Goal: Task Accomplishment & Management: Manage account settings

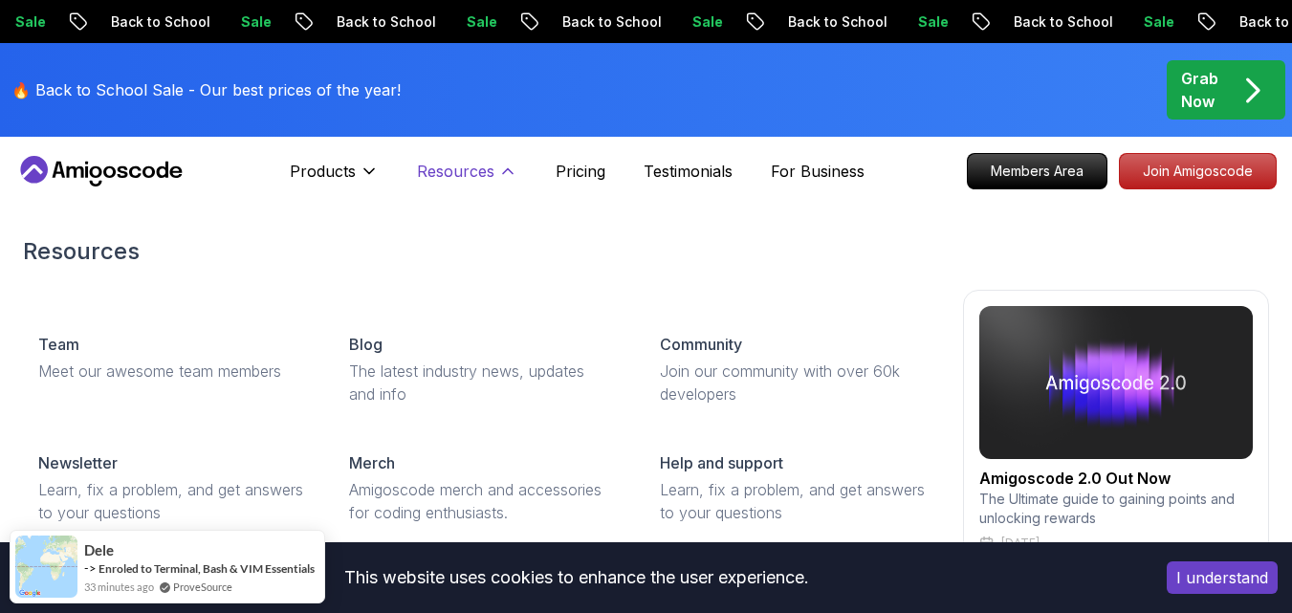
click at [498, 163] on icon at bounding box center [507, 171] width 19 height 19
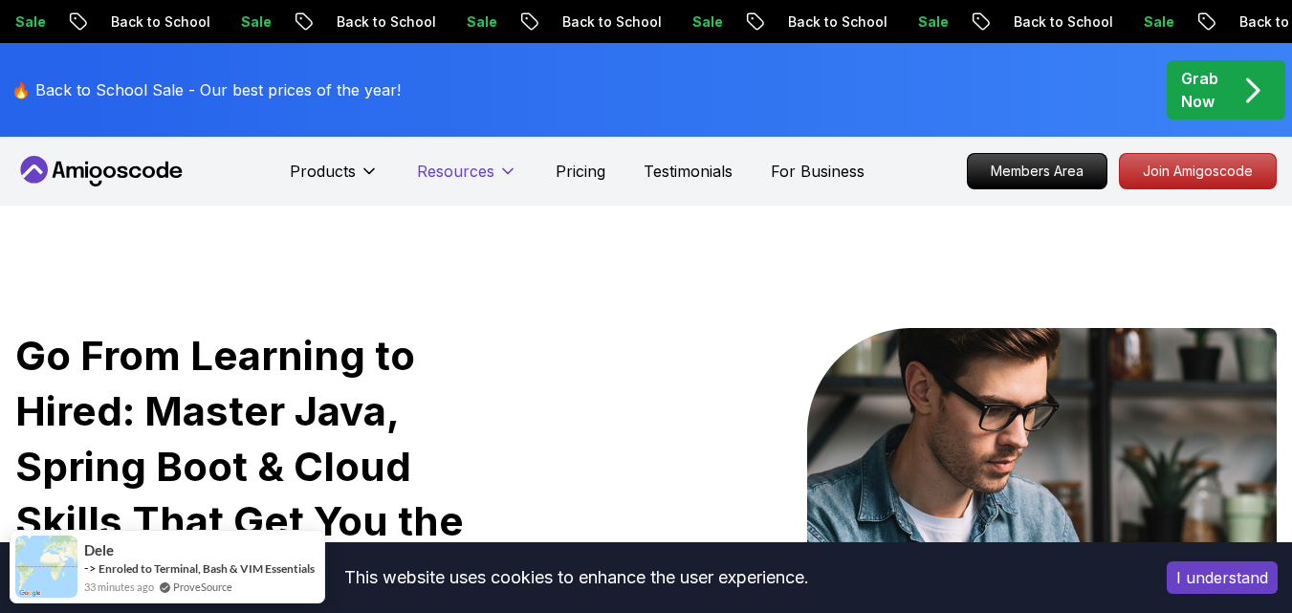
click at [498, 164] on icon at bounding box center [507, 171] width 19 height 19
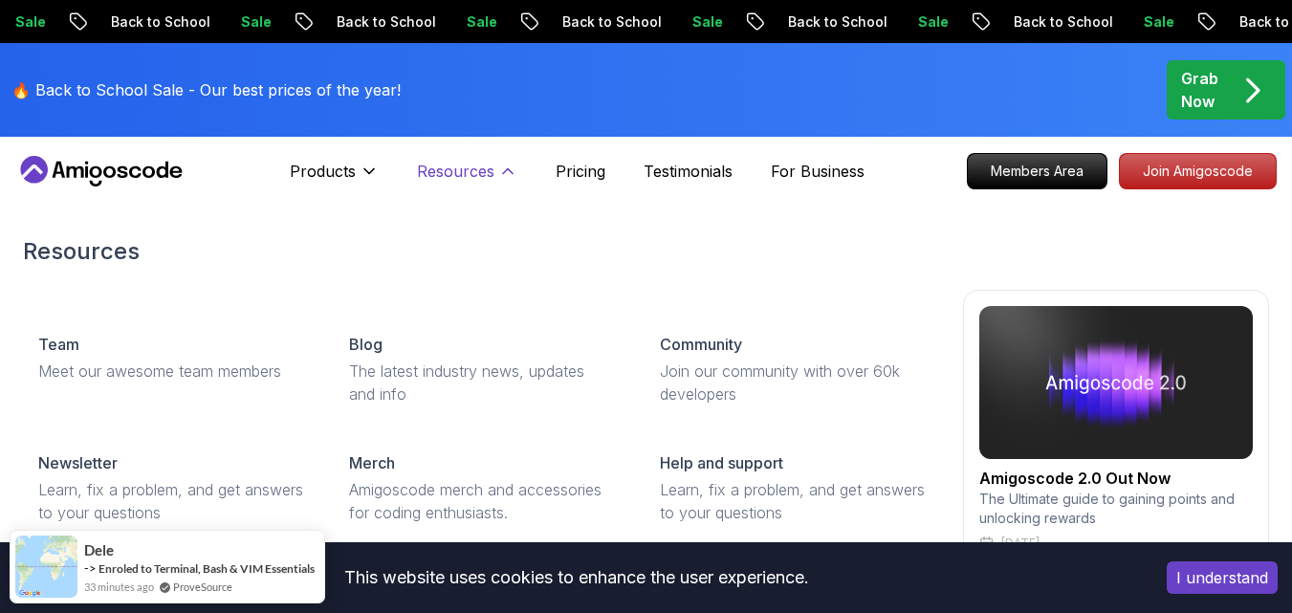
click at [498, 164] on icon at bounding box center [507, 171] width 19 height 19
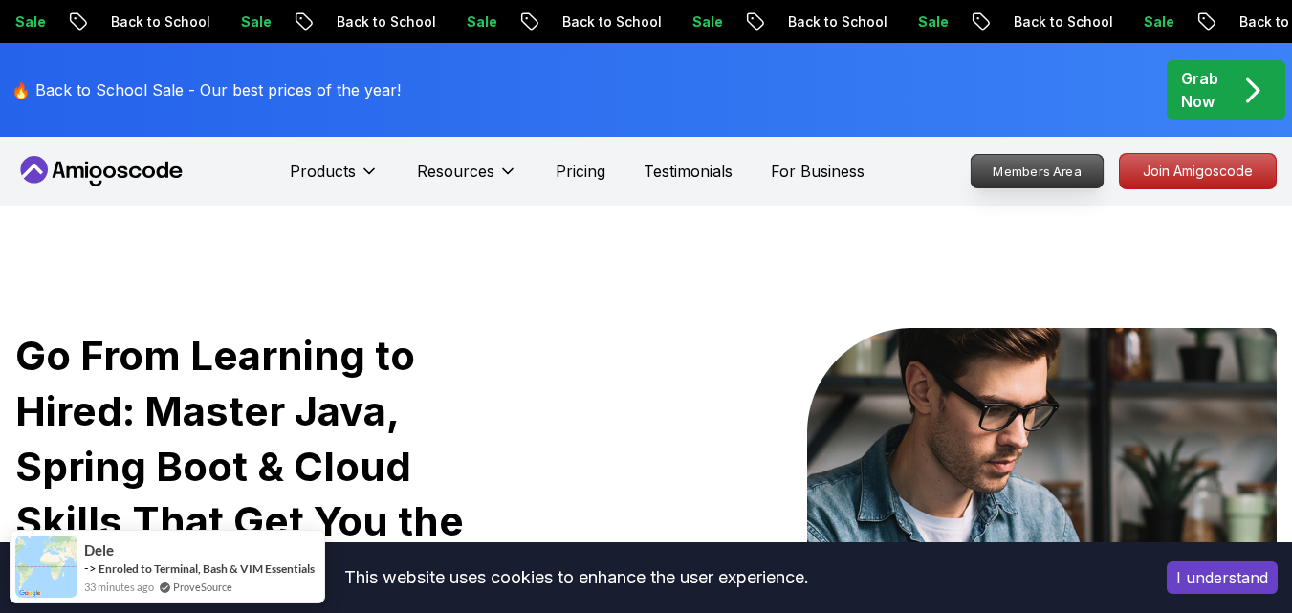
click at [1053, 169] on p "Members Area" at bounding box center [1037, 171] width 132 height 33
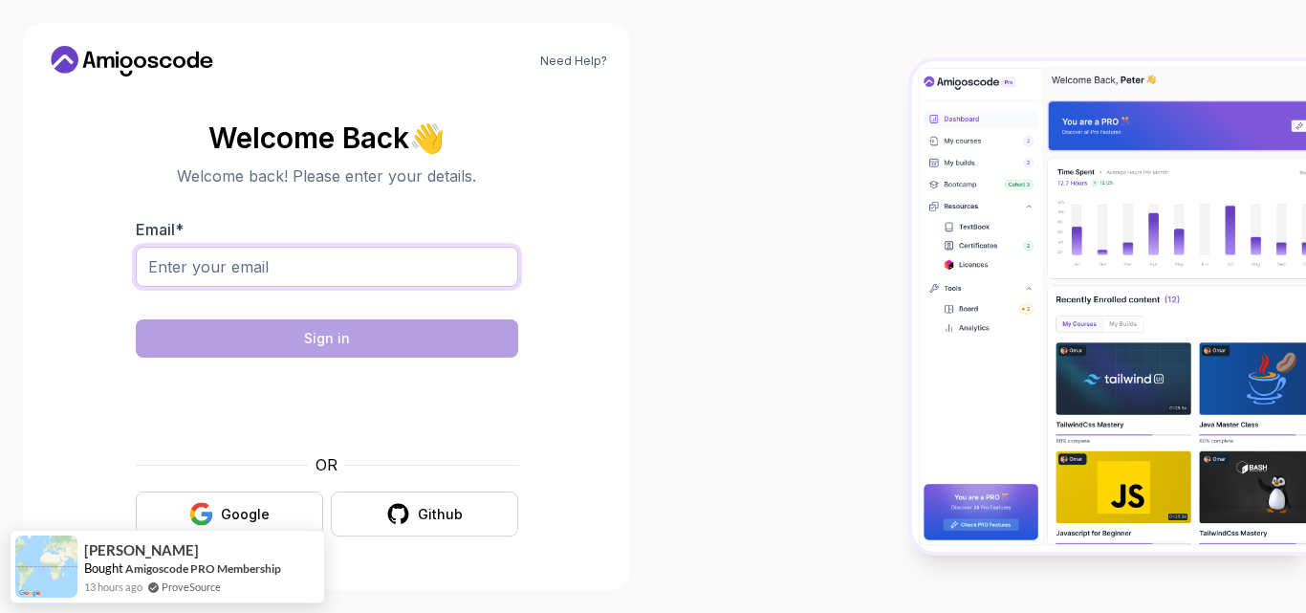
click at [283, 253] on input "Email *" at bounding box center [327, 267] width 382 height 40
type input "[EMAIL_ADDRESS][DOMAIN_NAME]"
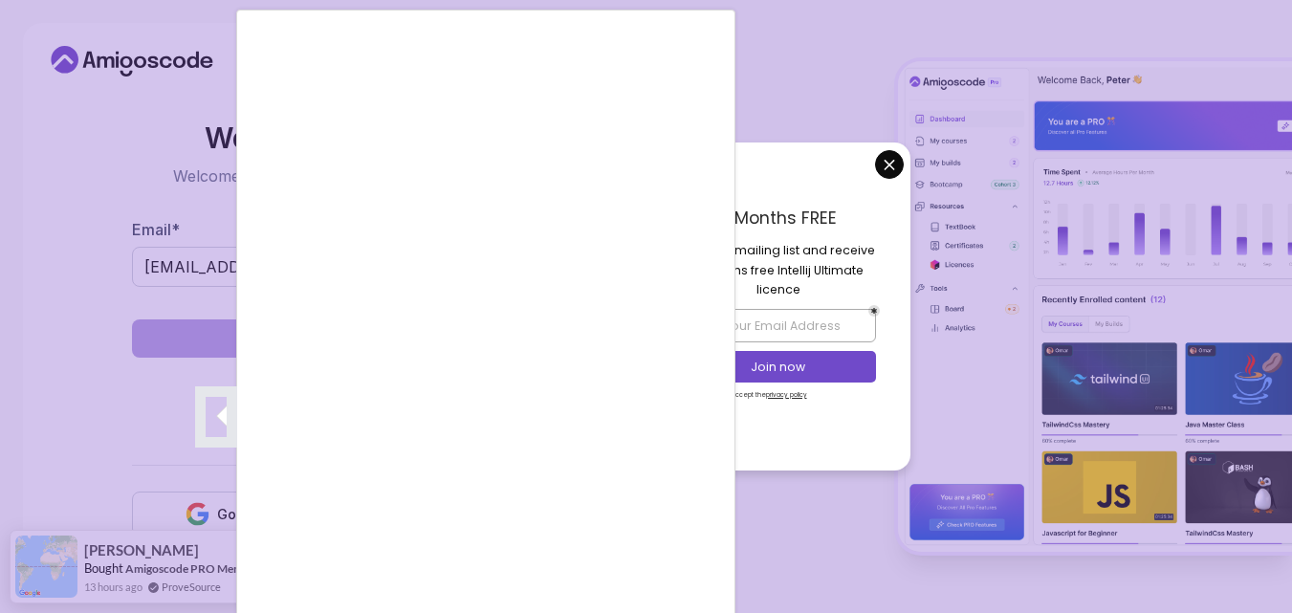
click at [893, 166] on div at bounding box center [646, 306] width 1292 height 613
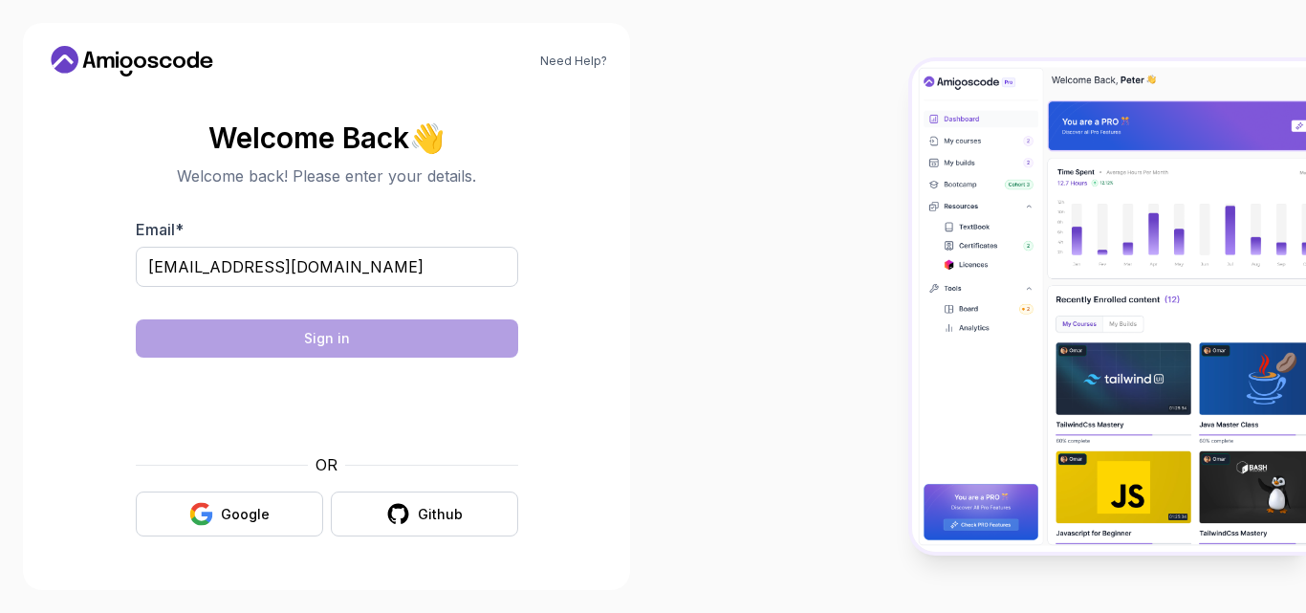
click at [904, 163] on body "Need Help? Welcome Back 👋 Welcome back! Please enter your details. Email * [EMA…" at bounding box center [653, 306] width 1306 height 613
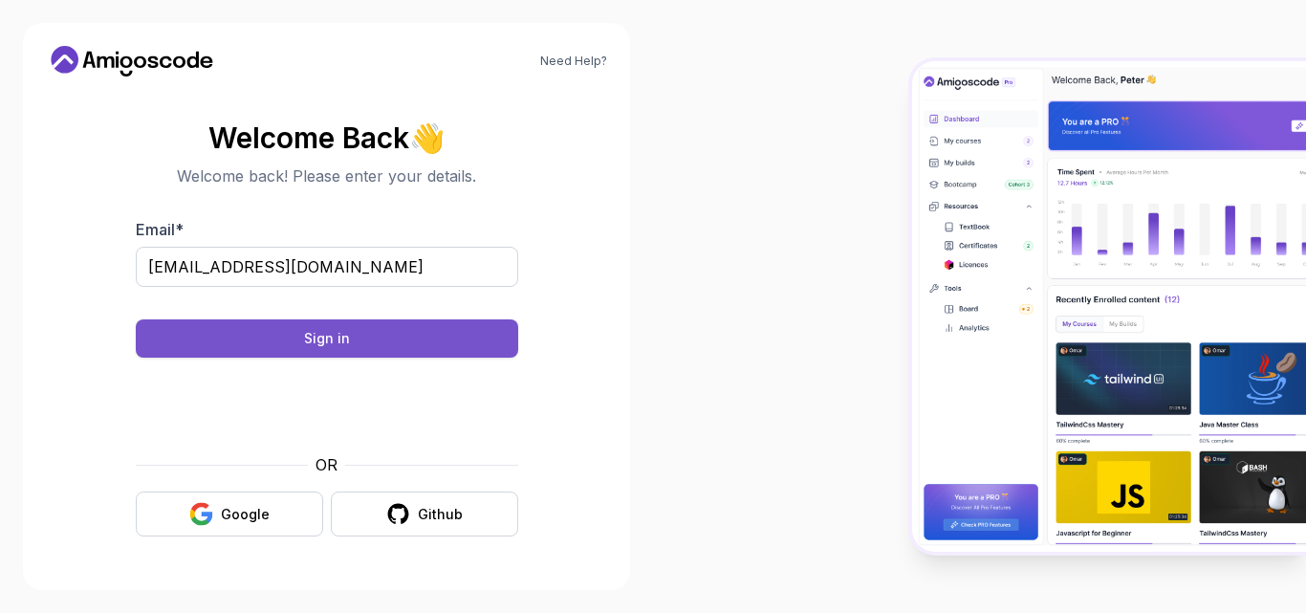
click at [421, 332] on button "Sign in" at bounding box center [327, 338] width 382 height 38
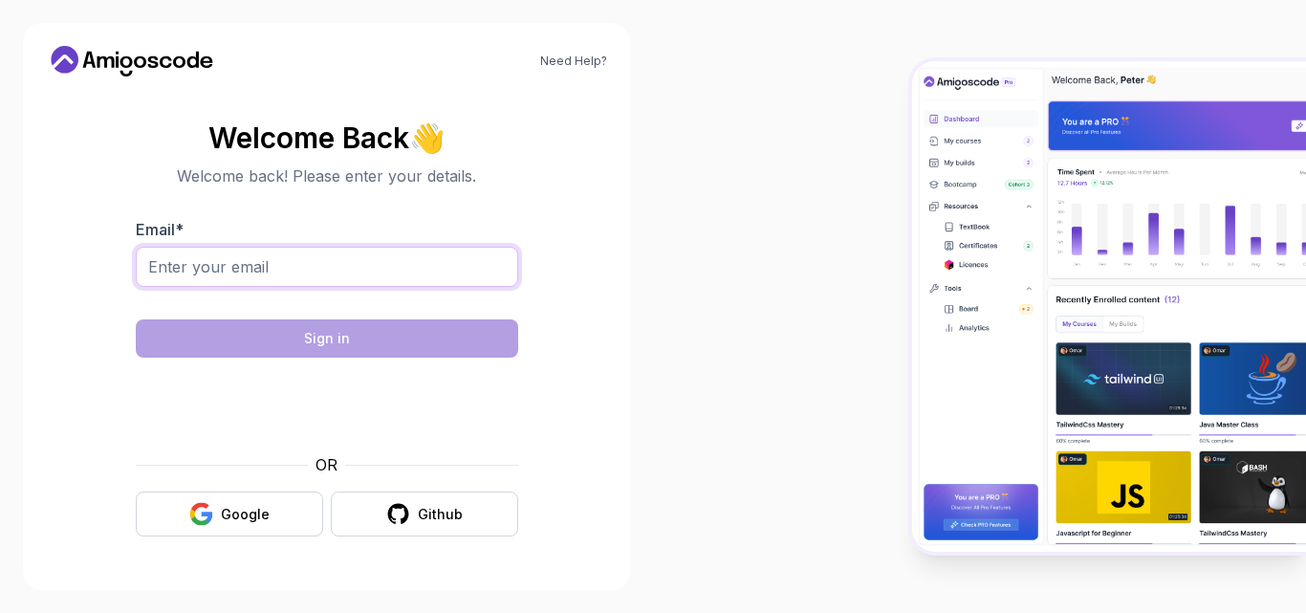
click at [443, 265] on input "Email *" at bounding box center [327, 267] width 382 height 40
type input "[EMAIL_ADDRESS][DOMAIN_NAME]"
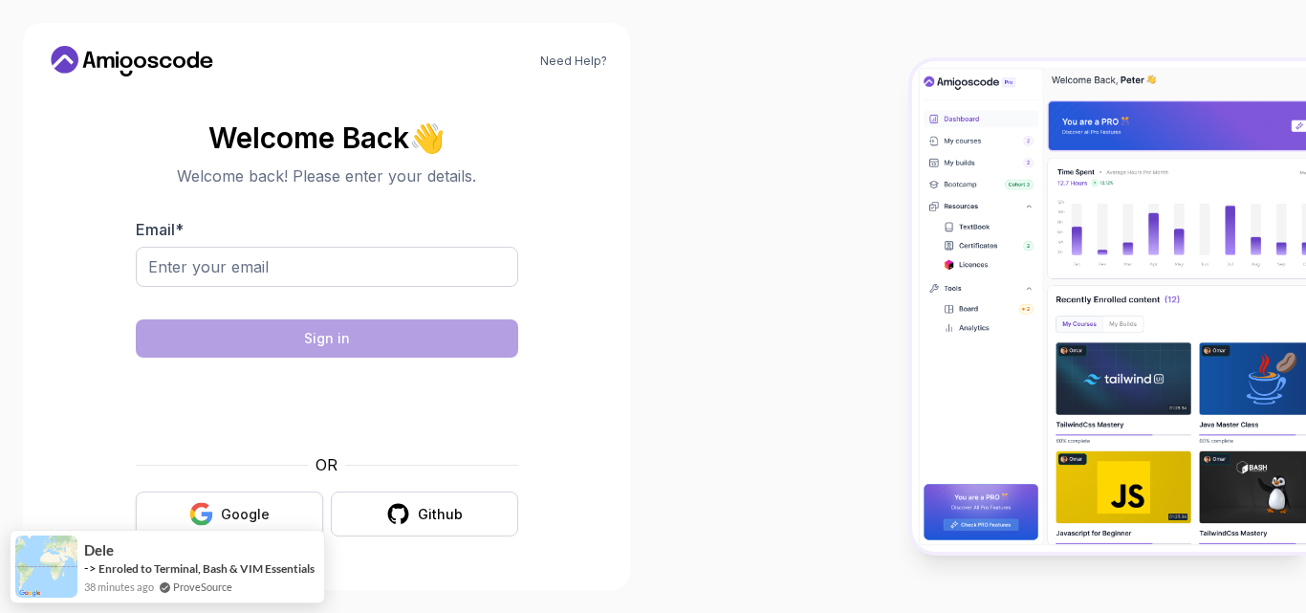
click at [259, 501] on button "Google" at bounding box center [229, 513] width 187 height 45
